Goal: Task Accomplishment & Management: Complete application form

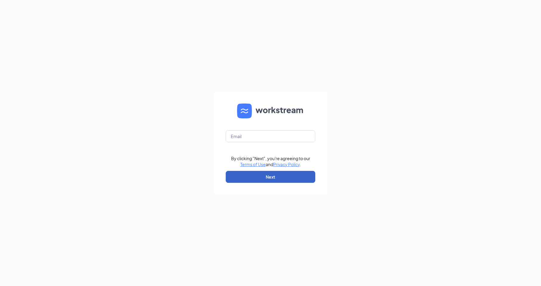
click at [281, 179] on button "Next" at bounding box center [271, 177] width 90 height 12
click at [275, 130] on input "text" at bounding box center [271, 136] width 90 height 12
type input "712@internal-email.com"
click at [283, 173] on button "Next" at bounding box center [271, 177] width 90 height 12
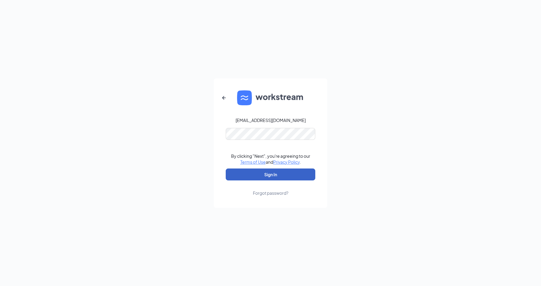
click at [275, 170] on button "Sign In" at bounding box center [271, 175] width 90 height 12
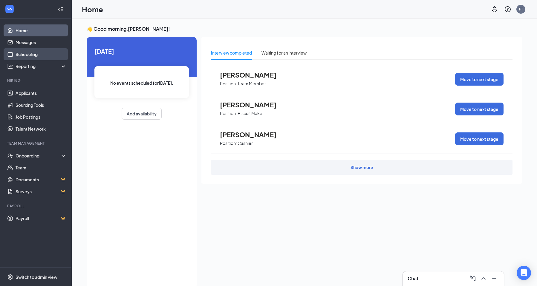
click at [34, 54] on link "Scheduling" at bounding box center [41, 54] width 51 height 12
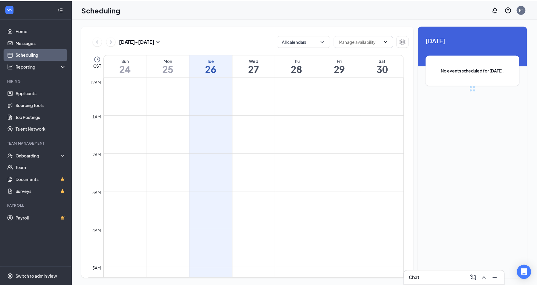
scroll to position [294, 0]
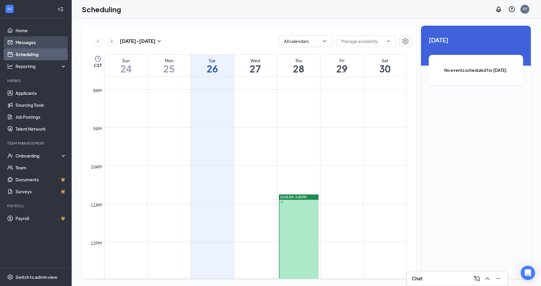
click at [28, 44] on link "Messages" at bounding box center [41, 42] width 51 height 12
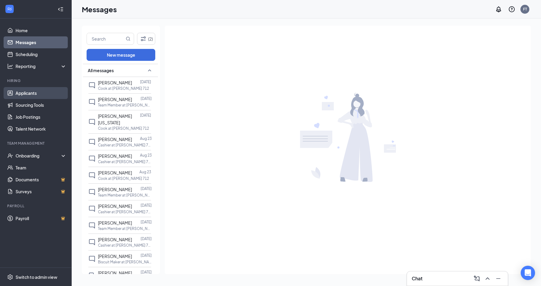
click at [36, 91] on link "Applicants" at bounding box center [41, 93] width 51 height 12
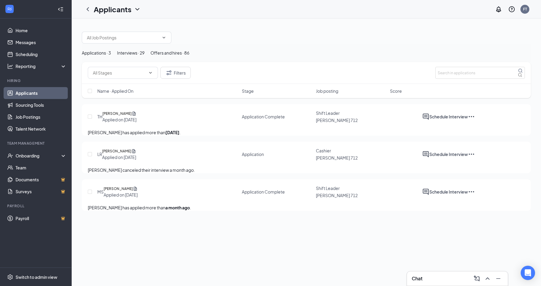
click at [145, 56] on div "Interviews · 29" at bounding box center [130, 53] width 27 height 7
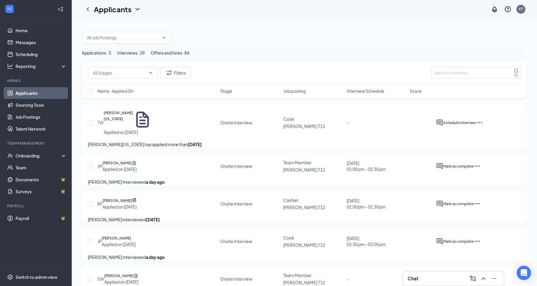
scroll to position [30, 0]
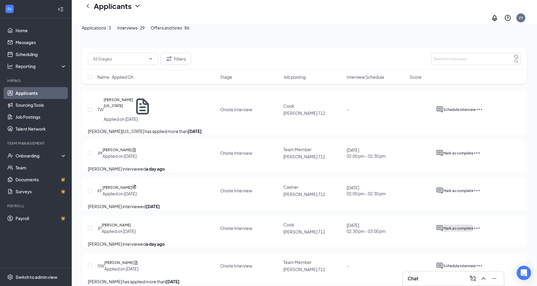
click at [473, 232] on button "Mark as complete" at bounding box center [458, 228] width 30 height 7
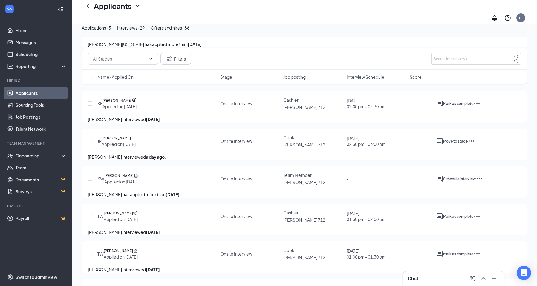
scroll to position [119, 0]
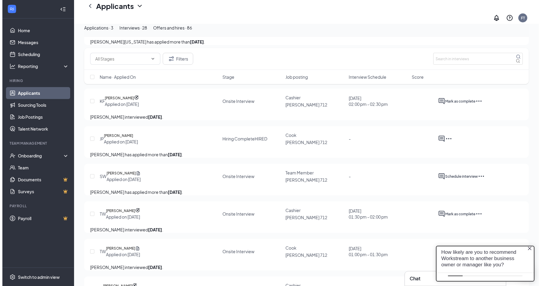
scroll to position [0, 0]
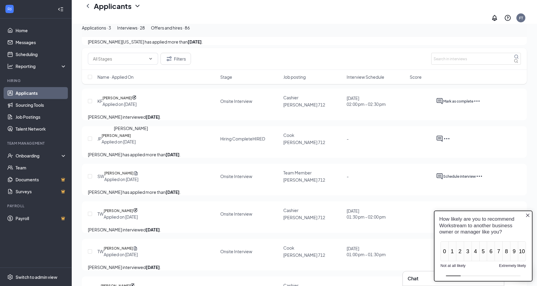
click at [120, 139] on h5 "[PERSON_NAME]" at bounding box center [116, 136] width 29 height 6
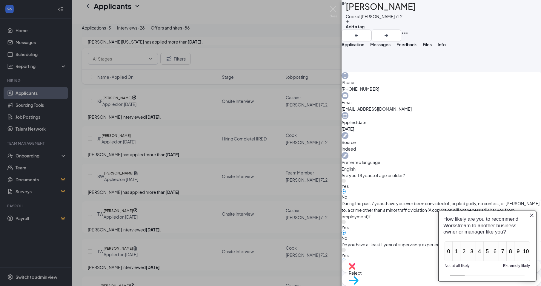
scroll to position [209, 0]
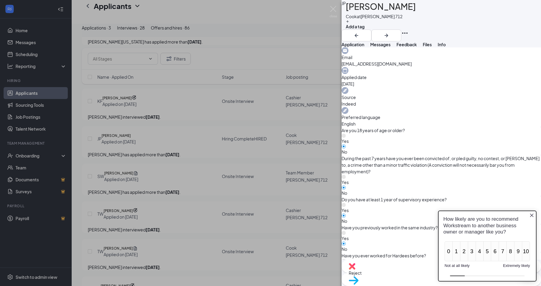
click at [534, 215] on icon "Close button" at bounding box center [531, 215] width 5 height 5
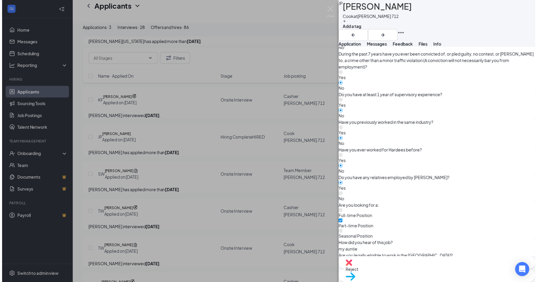
scroll to position [316, 0]
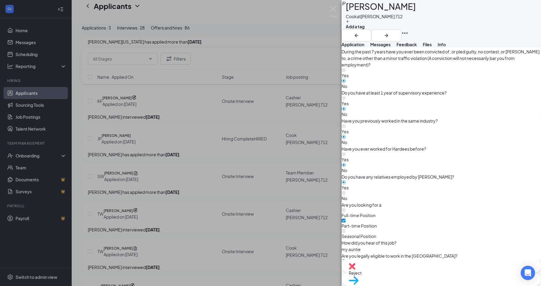
click at [103, 105] on div "JP [PERSON_NAME] at [PERSON_NAME] 712 Add a tag Application Messages Feedback F…" at bounding box center [270, 143] width 541 height 286
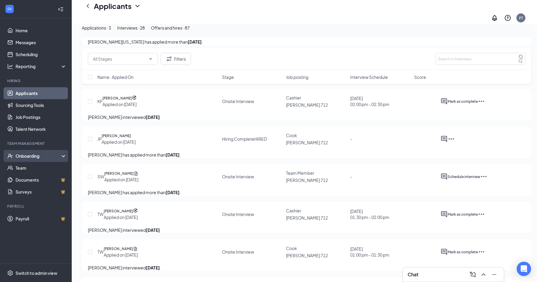
click at [37, 159] on div "Onboarding" at bounding box center [39, 156] width 46 height 6
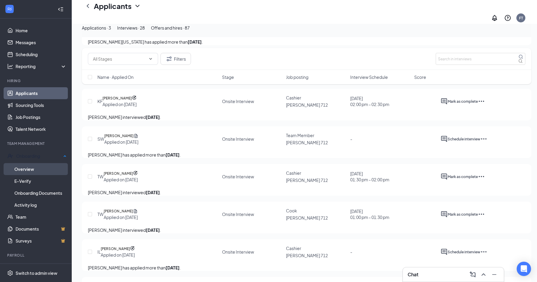
click at [41, 165] on link "Overview" at bounding box center [40, 169] width 52 height 12
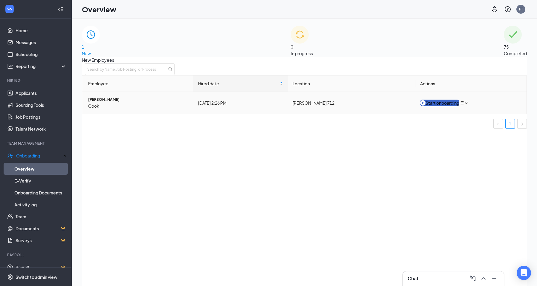
click at [446, 106] on div "Start onboarding" at bounding box center [439, 103] width 39 height 7
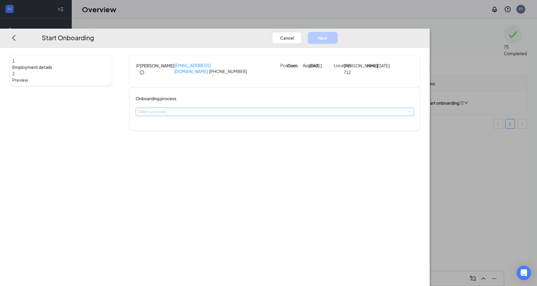
click at [268, 115] on div "Select a process" at bounding box center [273, 112] width 271 height 6
click at [215, 156] on span "[PERSON_NAME] Onboarding" at bounding box center [215, 154] width 59 height 5
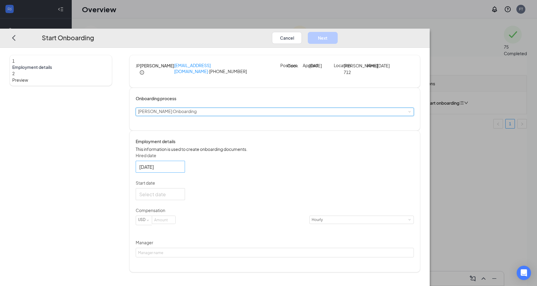
scroll to position [1, 0]
click at [302, 32] on button "Cancel" at bounding box center [287, 38] width 30 height 12
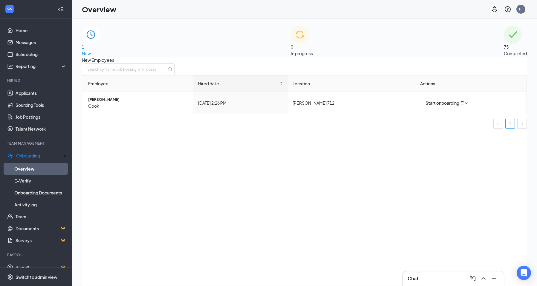
scroll to position [0, 0]
click at [437, 106] on div "Start onboarding" at bounding box center [439, 103] width 39 height 7
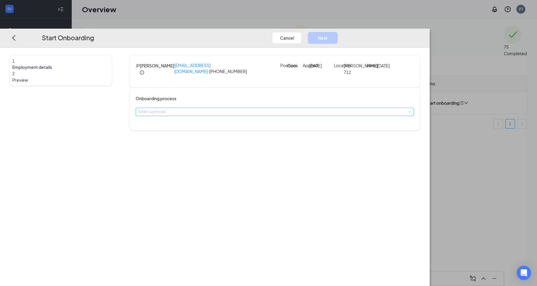
click at [268, 115] on div "Select a process" at bounding box center [273, 112] width 271 height 6
click at [93, 64] on span "Employment details" at bounding box center [60, 67] width 97 height 6
click at [59, 58] on div "1" at bounding box center [60, 61] width 97 height 7
click at [246, 115] on div "Select a process" at bounding box center [273, 112] width 271 height 6
click at [208, 156] on span "[PERSON_NAME] Onboarding" at bounding box center [215, 154] width 59 height 5
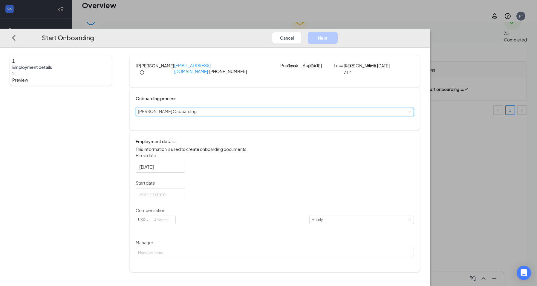
scroll to position [27, 0]
click at [181, 198] on div at bounding box center [160, 194] width 42 height 7
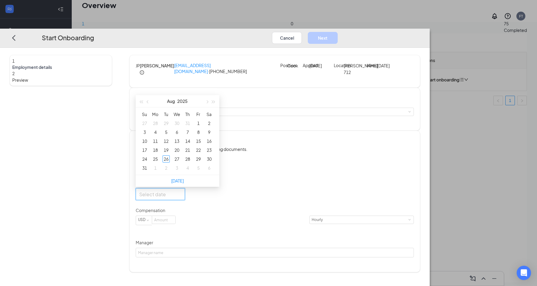
click at [331, 215] on div "Hired date [DATE] Start date [DATE] Su Mo Tu We Th Fr Sa 27 28 29 30 31 1 2 3 4…" at bounding box center [275, 205] width 278 height 105
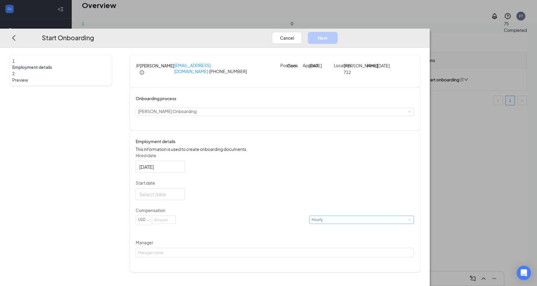
scroll to position [1, 0]
click at [175, 224] on input at bounding box center [163, 220] width 23 height 8
click at [311, 224] on div "Hourly" at bounding box center [318, 220] width 15 height 8
click at [175, 224] on input at bounding box center [163, 220] width 23 height 8
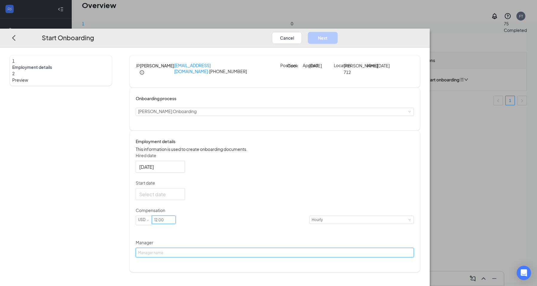
type input "12"
click at [189, 258] on input "Manager" at bounding box center [275, 253] width 278 height 10
type input "[PERSON_NAME]"
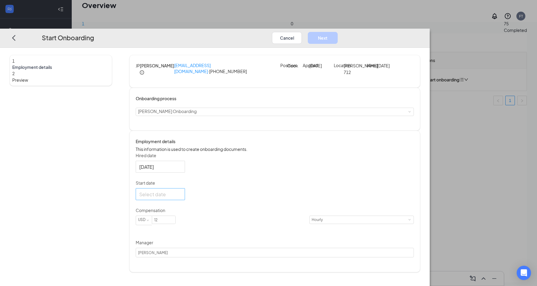
click at [181, 198] on div at bounding box center [160, 194] width 42 height 7
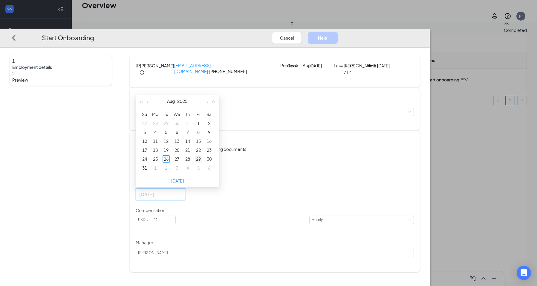
type input "[DATE]"
click at [202, 163] on div "29" at bounding box center [198, 159] width 7 height 7
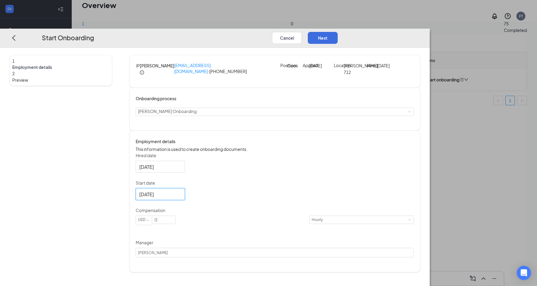
scroll to position [0, 0]
click at [337, 32] on button "Next" at bounding box center [323, 38] width 30 height 12
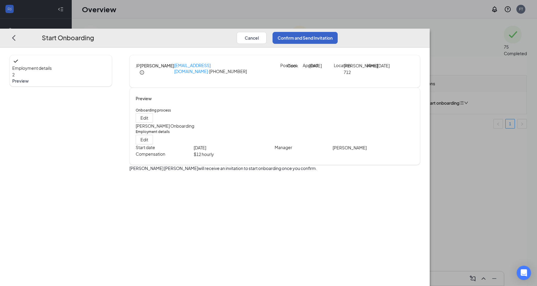
click at [337, 32] on button "Confirm and Send Invitation" at bounding box center [304, 38] width 65 height 12
